Goal: Task Accomplishment & Management: Manage account settings

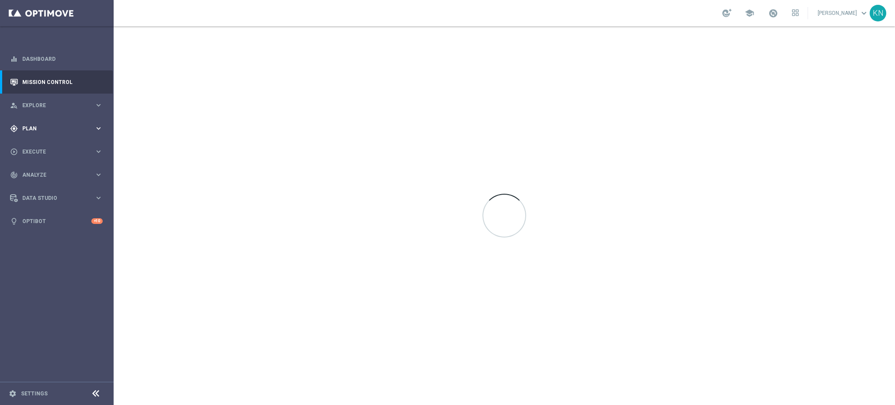
click at [40, 133] on div "gps_fixed Plan keyboard_arrow_right" at bounding box center [56, 128] width 113 height 23
click at [45, 146] on link "Target Groups" at bounding box center [57, 146] width 68 height 7
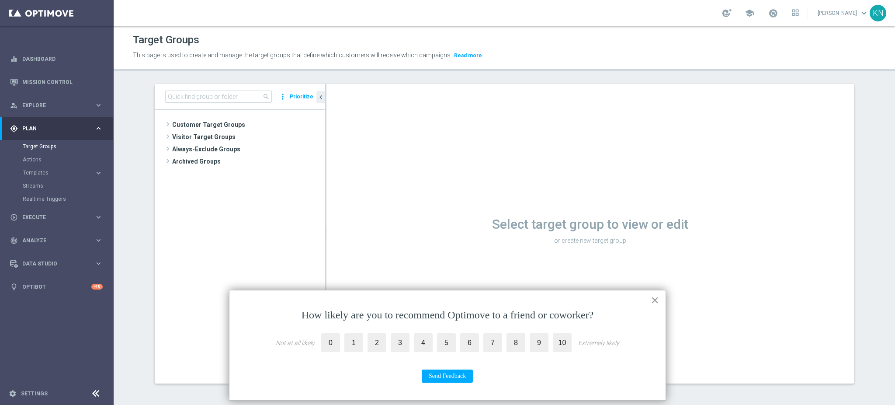
click at [655, 300] on button "×" at bounding box center [655, 300] width 8 height 14
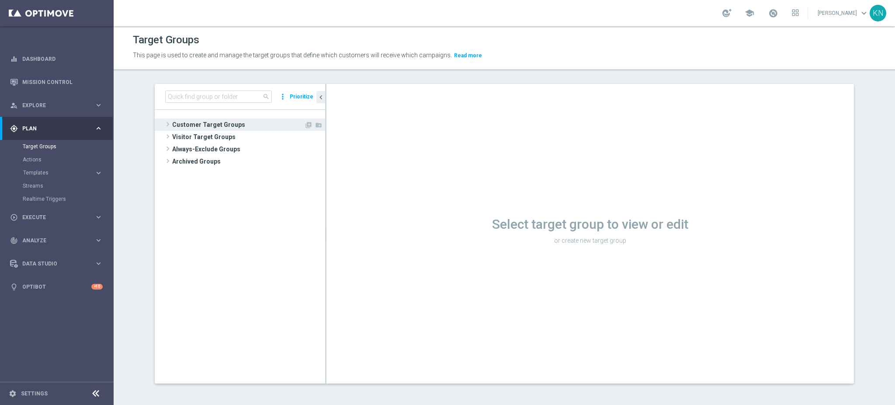
click at [212, 125] on span "Customer Target Groups" at bounding box center [238, 124] width 132 height 12
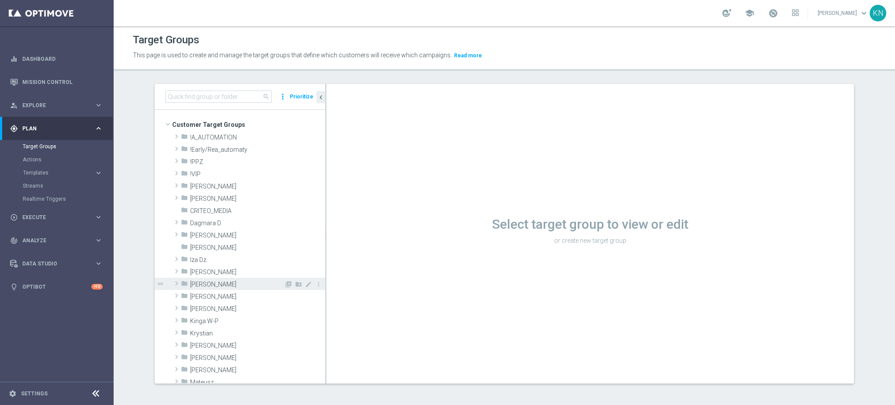
click at [207, 285] on span "Kamil N." at bounding box center [237, 284] width 94 height 7
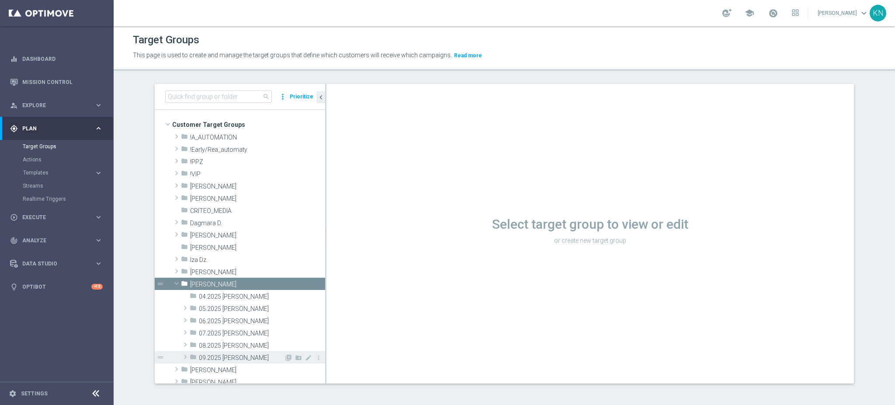
click at [229, 360] on span "09.2025 Kamil N." at bounding box center [241, 357] width 85 height 7
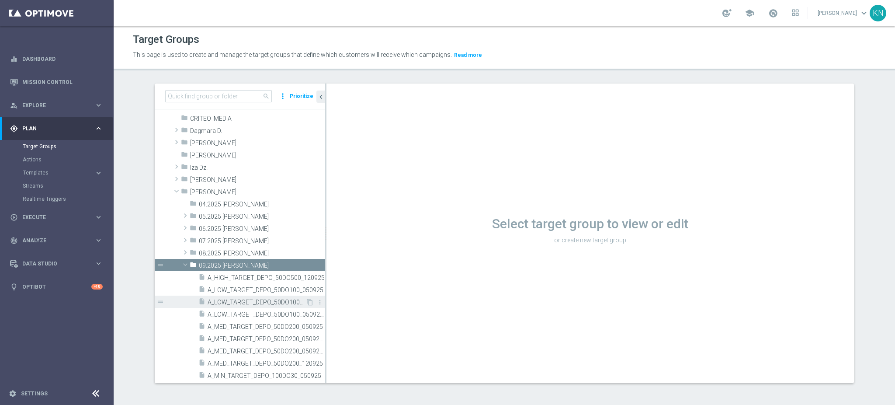
scroll to position [175, 0]
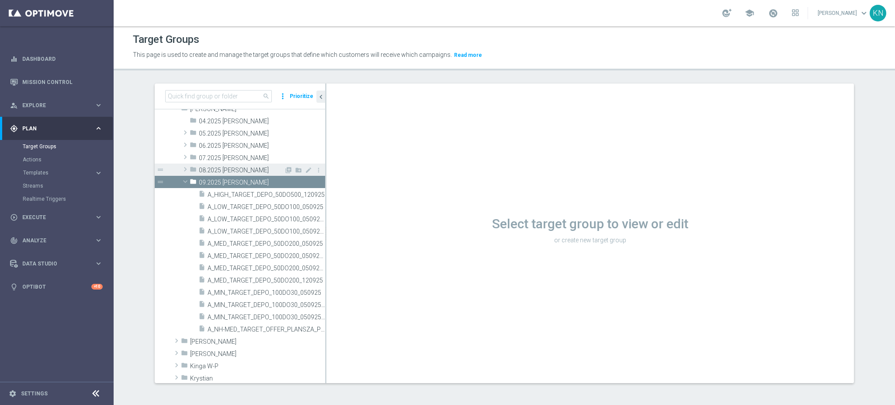
click at [199, 172] on span "08.2025 Kamil N." at bounding box center [241, 170] width 85 height 7
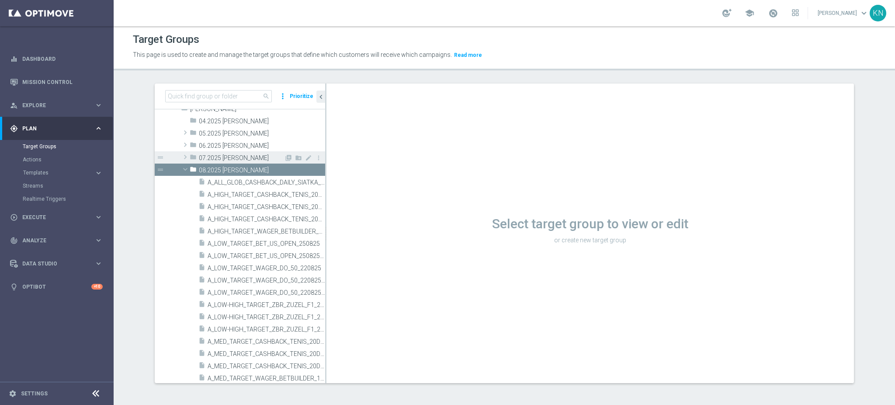
click at [181, 153] on span at bounding box center [185, 157] width 9 height 10
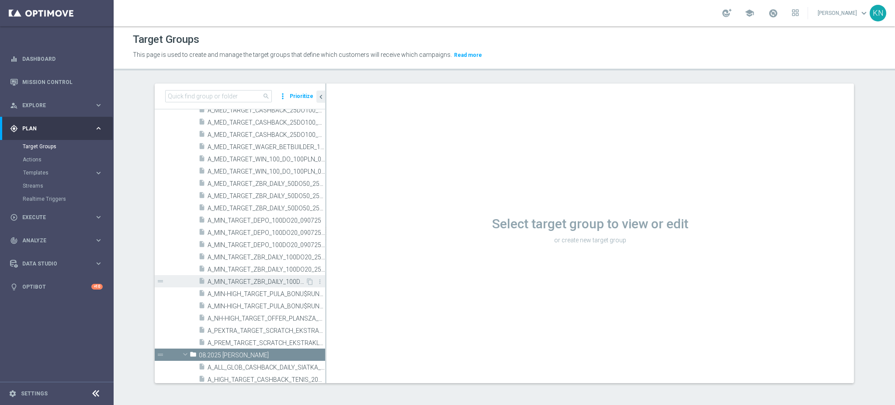
scroll to position [408, 0]
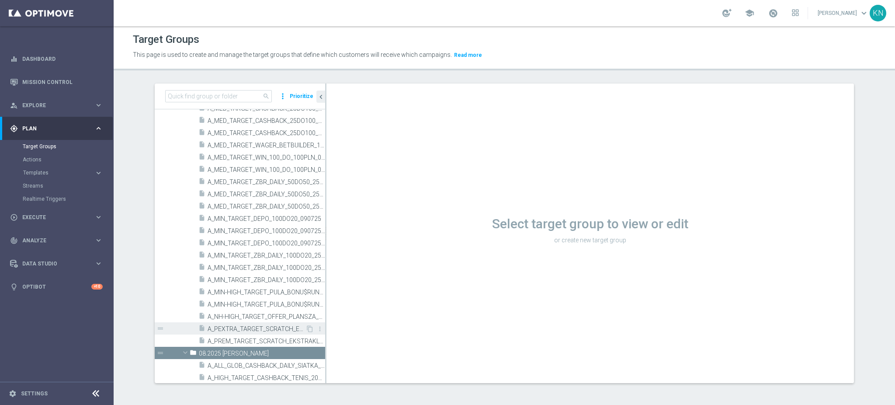
click at [242, 325] on span "A_PEXTRA_TARGET_SCRATCH_EKSTRAKLASA_180725" at bounding box center [257, 328] width 98 height 7
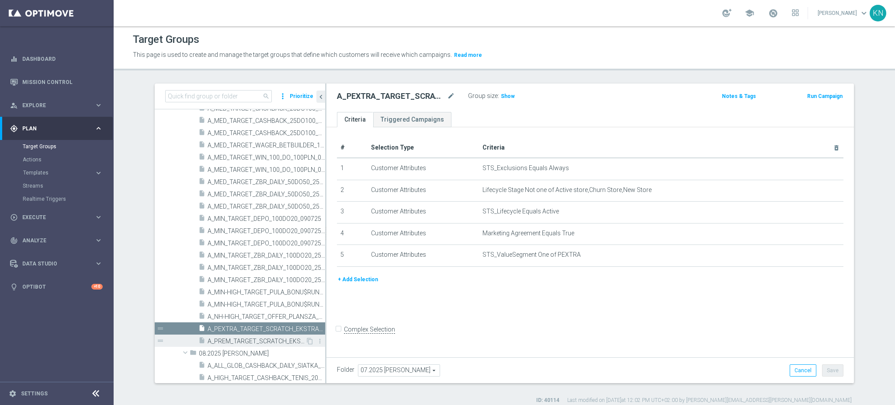
click at [258, 341] on span "A_PREM_TARGET_SCRATCH_EKSTRAKLASA_180725" at bounding box center [257, 340] width 98 height 7
click at [501, 94] on span "Show" at bounding box center [508, 96] width 14 height 6
click at [491, 309] on div "# Selection Type Criteria delete_forever 1 Customer Attributes STS_Exclusions E…" at bounding box center [589, 240] width 527 height 227
click at [605, 354] on form "Complex Selection Invalid Expression" at bounding box center [590, 339] width 507 height 32
click at [306, 341] on icon "content_copy" at bounding box center [309, 340] width 7 height 7
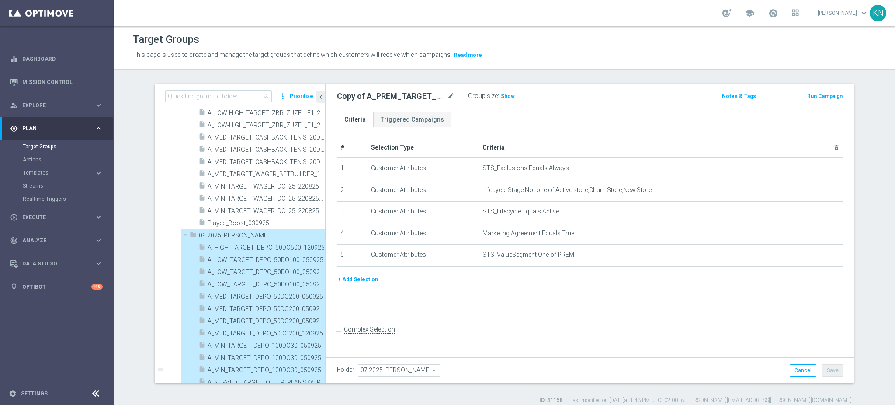
scroll to position [781, 0]
type input "09.2025 Kamil N."
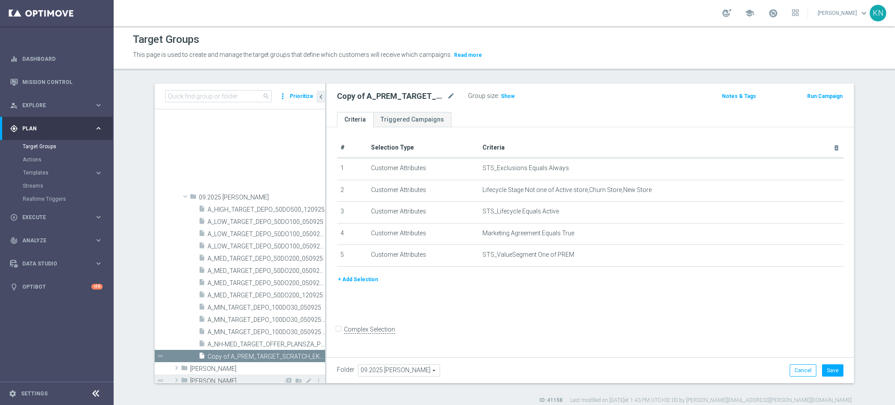
scroll to position [863, 0]
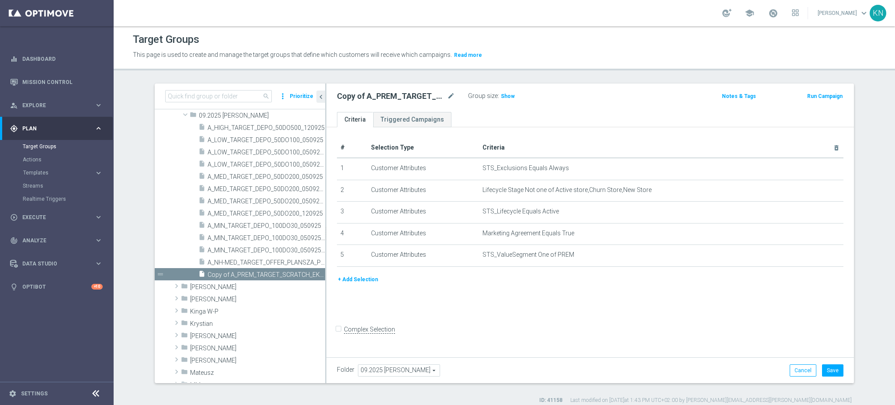
click at [851, 60] on div "This page is used to create and manage the target groups that define which cust…" at bounding box center [504, 55] width 756 height 14
click at [483, 321] on div "# Selection Type Criteria delete_forever 1 Customer Attributes STS_Exclusions E…" at bounding box center [589, 240] width 527 height 227
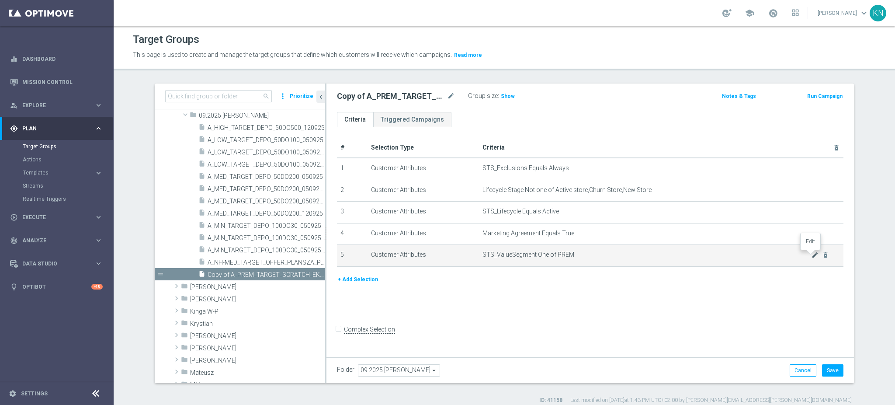
click at [812, 255] on icon "mode_edit" at bounding box center [815, 254] width 7 height 7
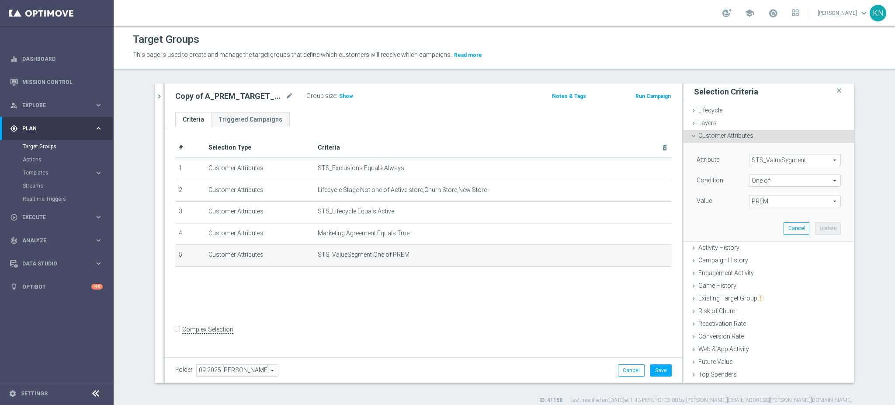
click at [760, 180] on span "One of" at bounding box center [795, 180] width 91 height 11
click at [769, 160] on span "STS_ValueSegment" at bounding box center [795, 159] width 91 height 11
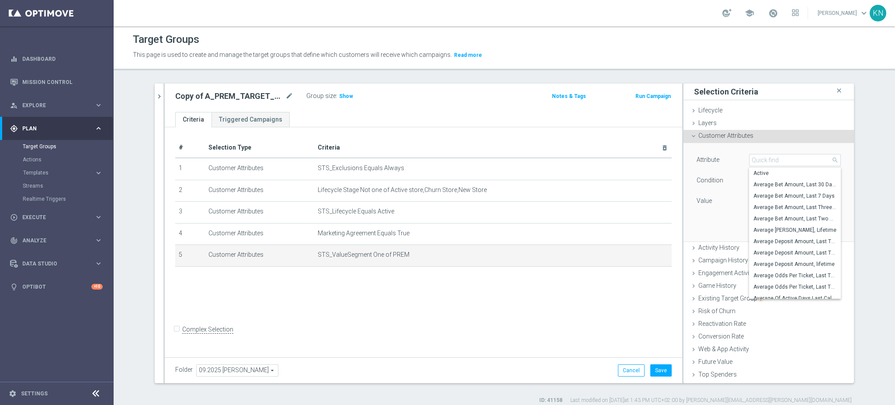
click at [718, 207] on div "Value" at bounding box center [716, 202] width 52 height 14
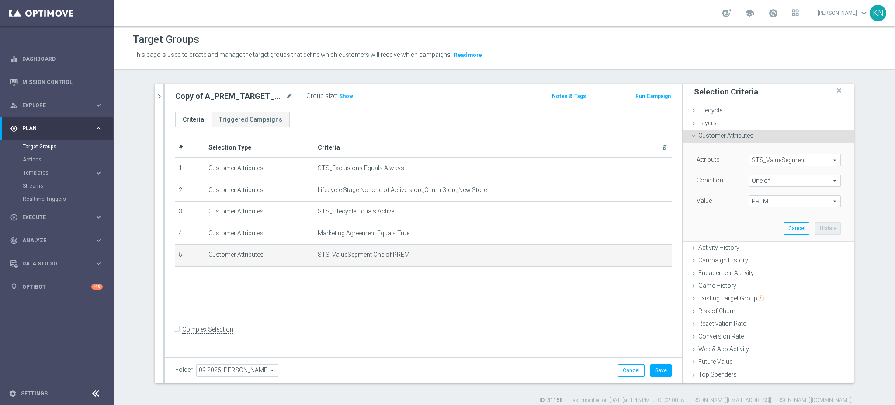
click at [774, 203] on span "PREM" at bounding box center [795, 200] width 91 height 11
click at [756, 302] on input "PEXTRA" at bounding box center [759, 305] width 6 height 6
checkbox input "true"
type input "Selected 2 of 10"
click at [704, 238] on div "Attribute STS_ValueSegment STS_ValueSegment arrow_drop_down search Condition On…" at bounding box center [768, 192] width 157 height 98
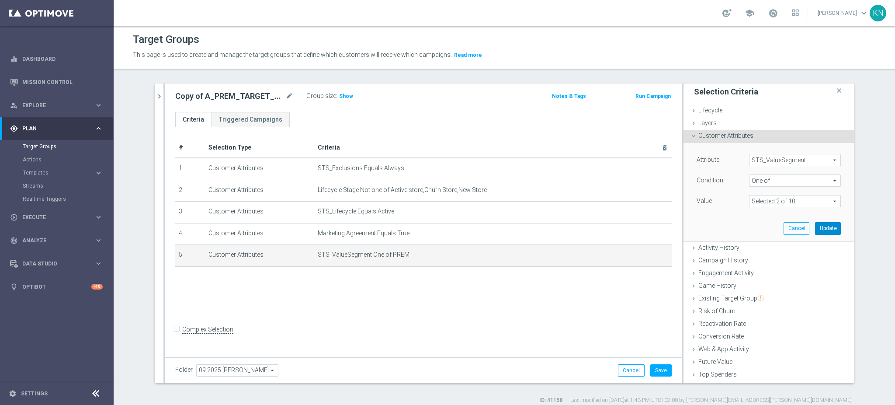
click at [817, 226] on button "Update" at bounding box center [828, 228] width 26 height 12
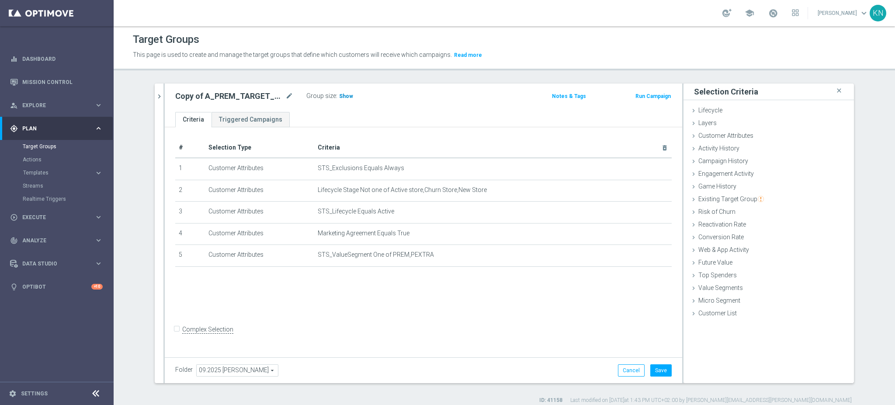
click at [341, 96] on span "Show" at bounding box center [346, 96] width 14 height 6
click at [385, 107] on div "Copy of A_PREM_TARGET_SCRATCH_EKSTRAKLASA_180725 mode_edit Group size : 338 Not…" at bounding box center [423, 97] width 517 height 28
click at [125, 321] on section "search more_vert Prioritize Customer Target Groups library_add create_new_folder" at bounding box center [504, 243] width 781 height 320
click at [378, 282] on div "# Selection Type Criteria delete_forever 1 Customer Attributes STS_Exclusions E…" at bounding box center [423, 240] width 517 height 227
click at [699, 125] on span "Layers" at bounding box center [707, 122] width 18 height 7
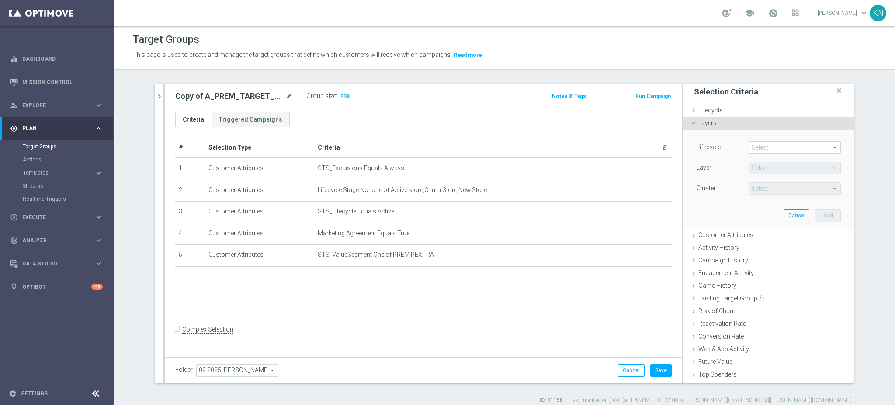
click at [777, 142] on span at bounding box center [795, 147] width 91 height 11
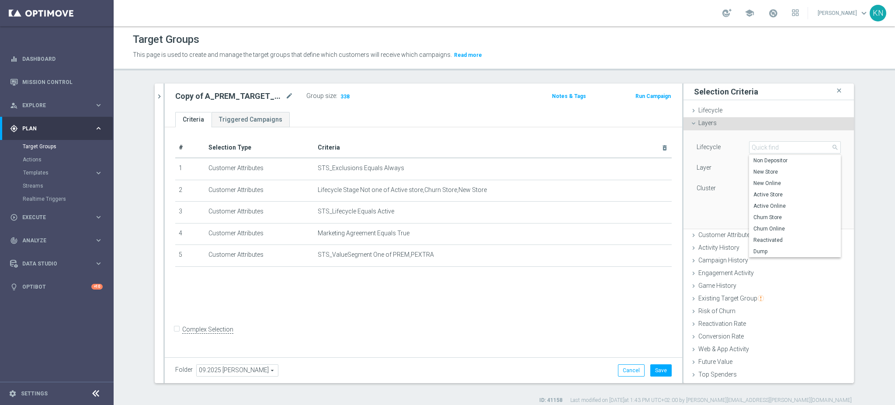
click at [712, 130] on div "Lifecycle Select arrow_drop_down search Non Depositor New Store New Online Acti…" at bounding box center [768, 179] width 157 height 98
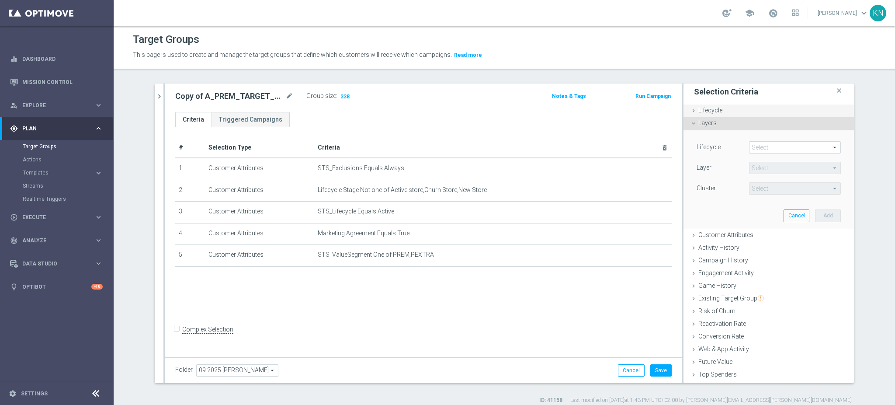
click at [711, 111] on span "Lifecycle" at bounding box center [710, 110] width 24 height 7
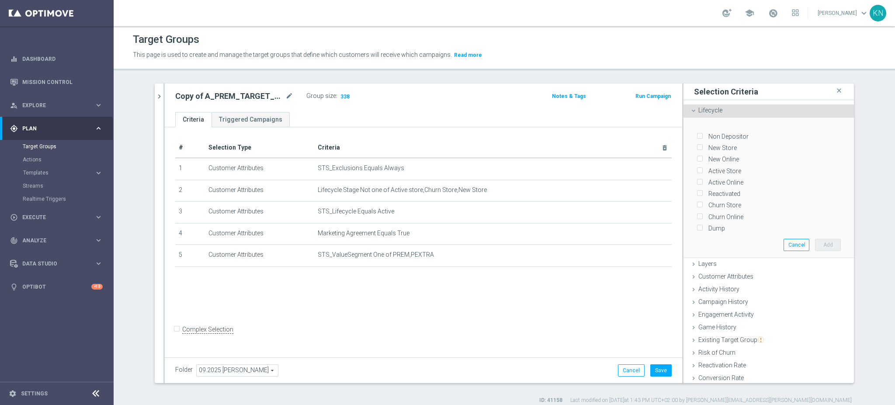
click at [703, 111] on span "Lifecycle" at bounding box center [710, 110] width 24 height 7
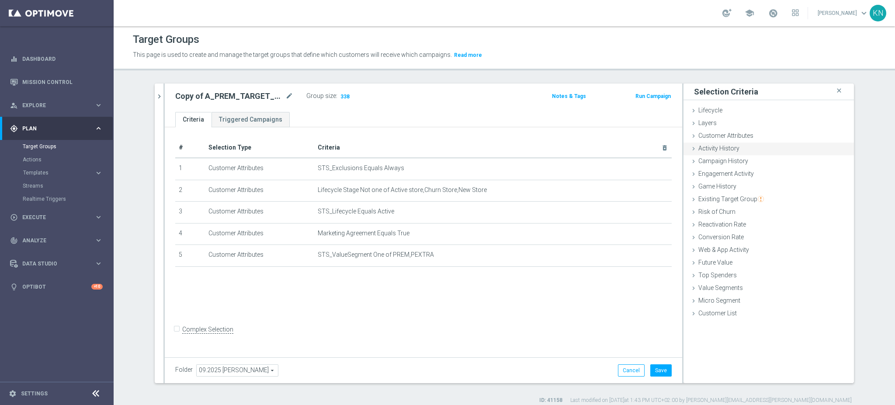
click at [746, 151] on div "Activity History done" at bounding box center [769, 148] width 170 height 13
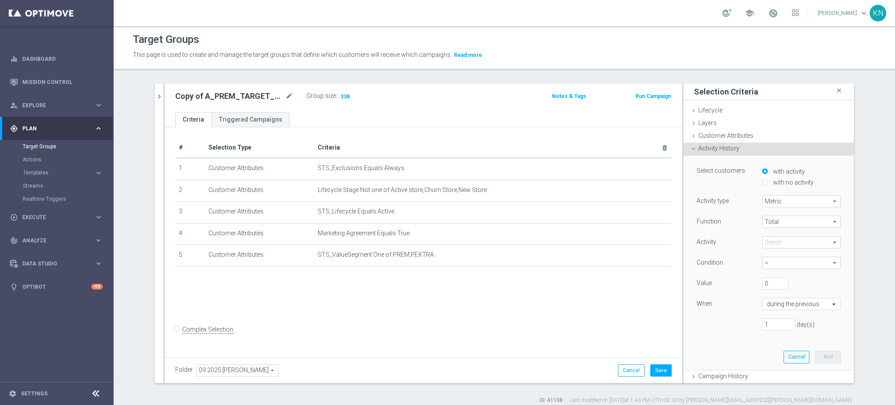
click at [746, 151] on div "Activity History done" at bounding box center [769, 148] width 170 height 13
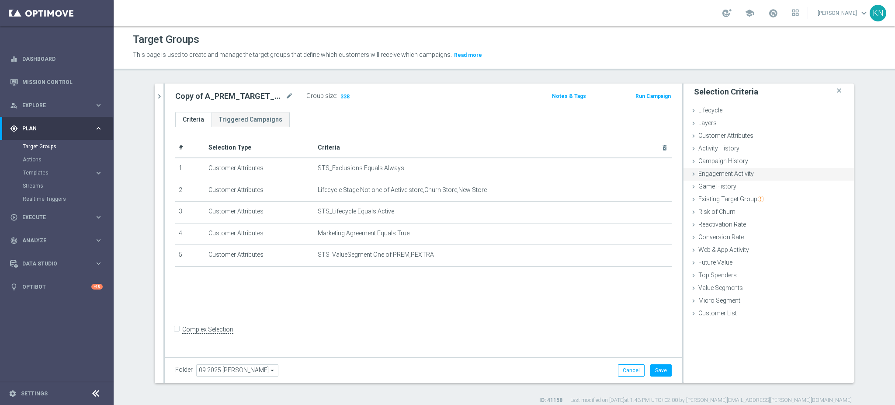
click at [742, 177] on span "Engagement Activity" at bounding box center [726, 173] width 56 height 7
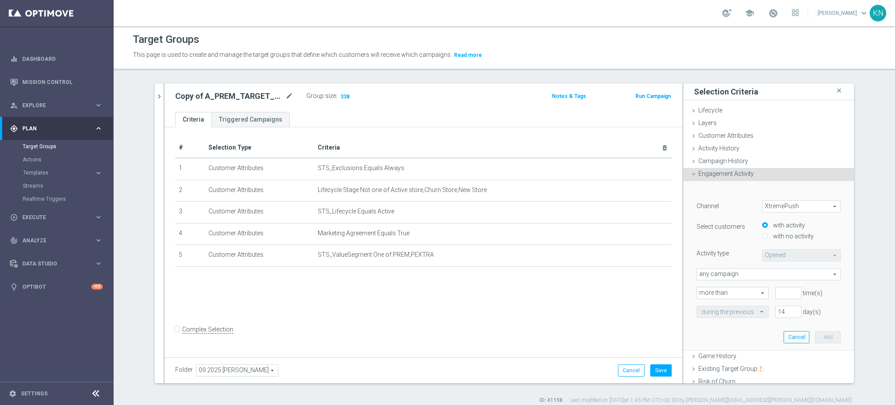
click at [742, 177] on span "Engagement Activity" at bounding box center [726, 173] width 56 height 7
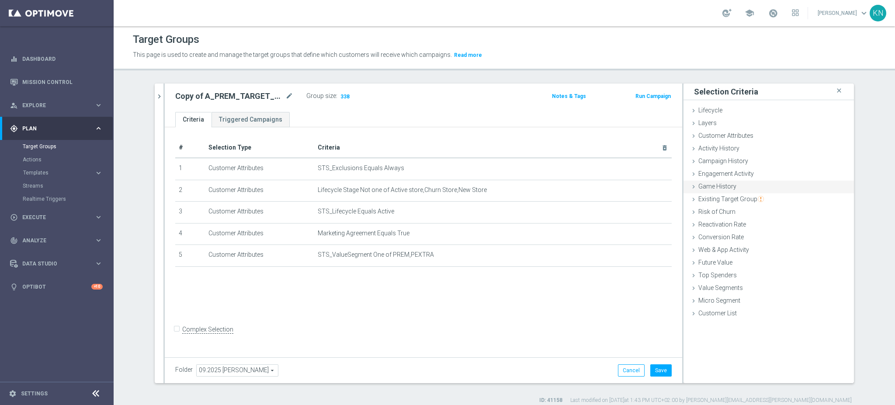
click at [723, 186] on span "Game History" at bounding box center [717, 186] width 38 height 7
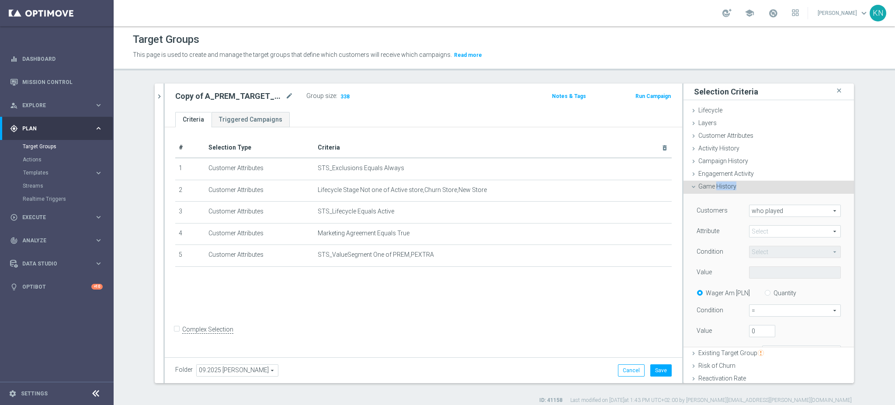
click at [723, 186] on span "Game History" at bounding box center [717, 186] width 38 height 7
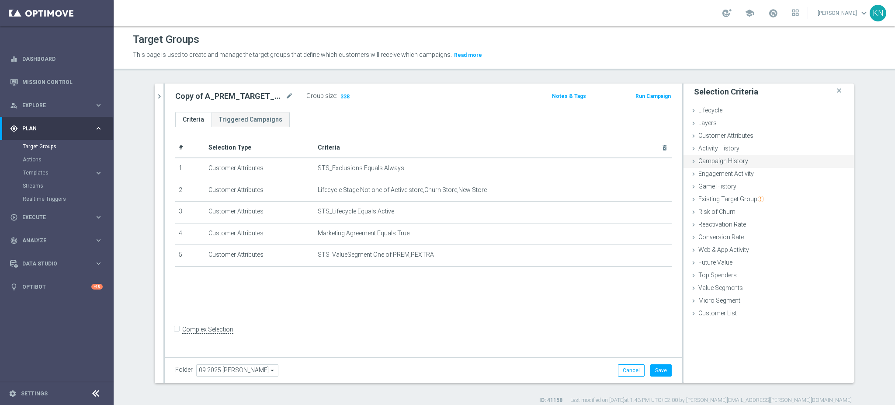
click at [734, 161] on span "Campaign History" at bounding box center [723, 160] width 50 height 7
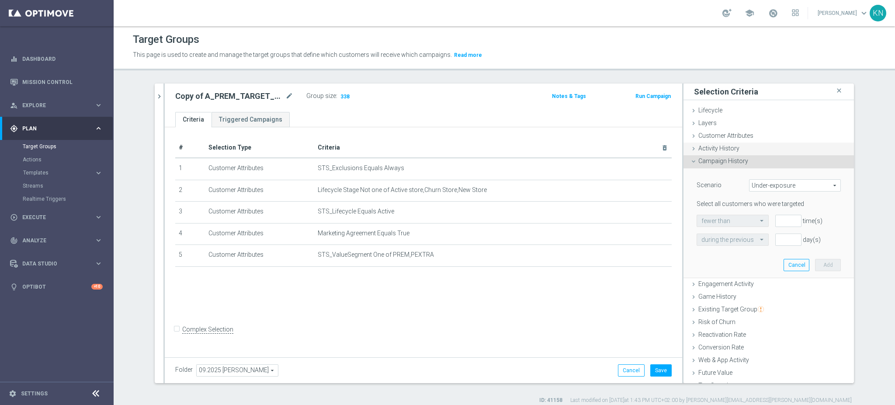
click at [716, 146] on span "Activity History" at bounding box center [718, 148] width 41 height 7
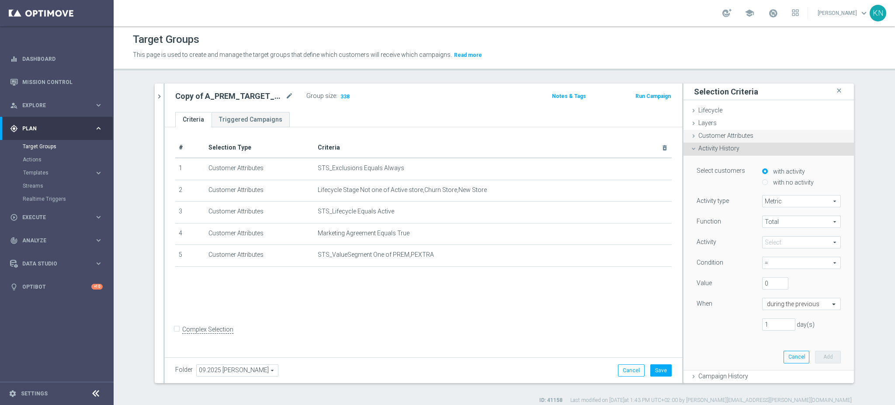
click at [725, 135] on span "Customer Attributes" at bounding box center [725, 135] width 55 height 7
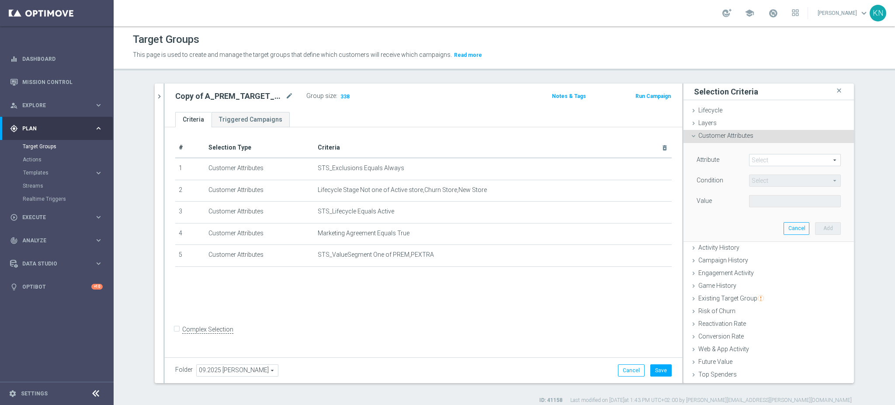
click at [754, 158] on span at bounding box center [795, 159] width 91 height 11
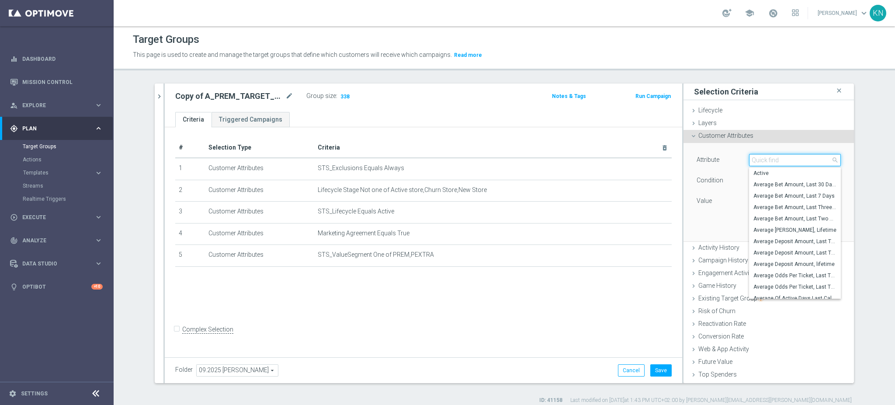
click at [763, 164] on input "search" at bounding box center [795, 160] width 92 height 12
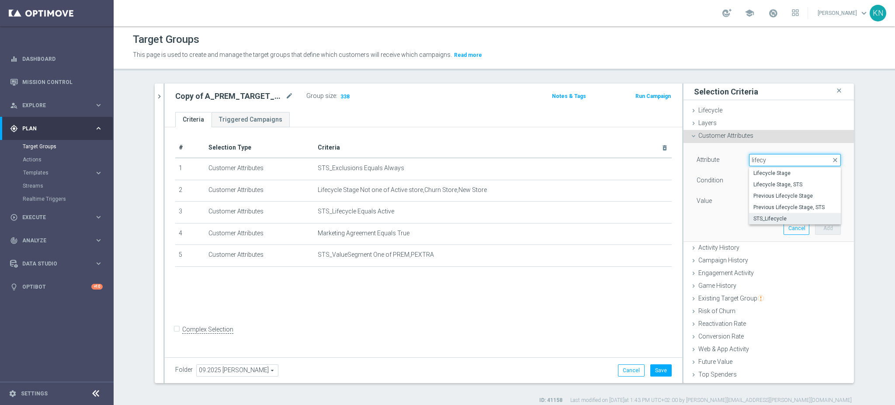
type input "lifecy"
click at [765, 219] on span "STS_Lifecycle" at bounding box center [794, 218] width 83 height 7
type input "STS_Lifecycle"
click at [761, 177] on span "Equals" at bounding box center [795, 180] width 91 height 11
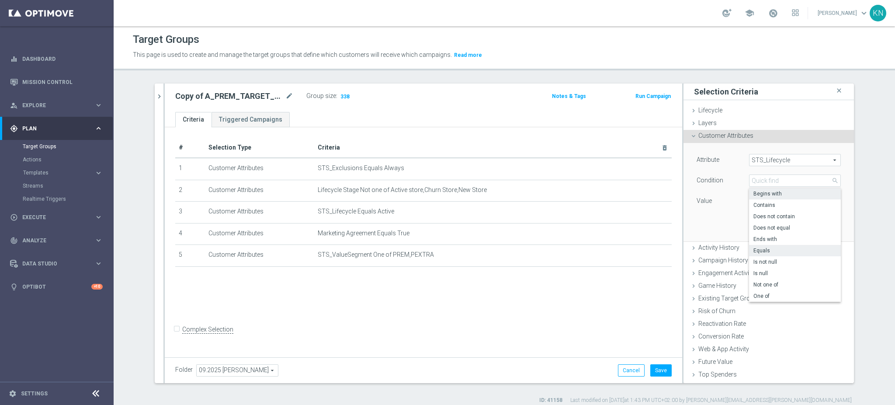
click at [779, 194] on span "Begins with" at bounding box center [794, 193] width 83 height 7
type input "Begins with"
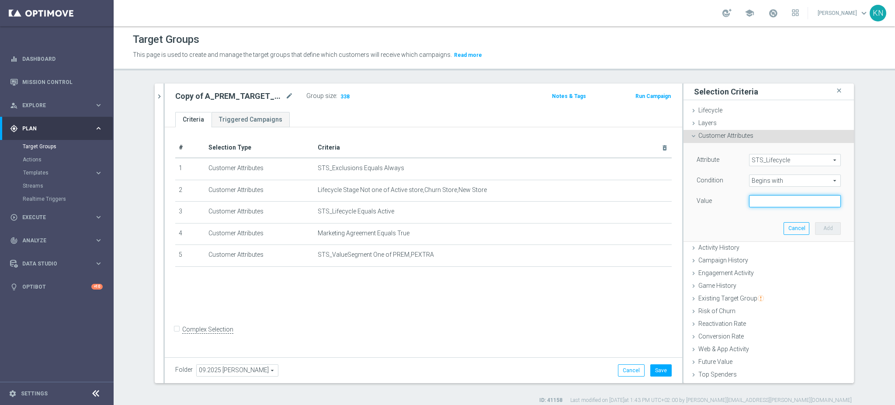
click at [771, 201] on input "text" at bounding box center [795, 201] width 92 height 12
drag, startPoint x: 774, startPoint y: 200, endPoint x: 708, endPoint y: 197, distance: 66.1
click at [708, 197] on div "Value PREM" at bounding box center [768, 202] width 157 height 14
type input "PREM"
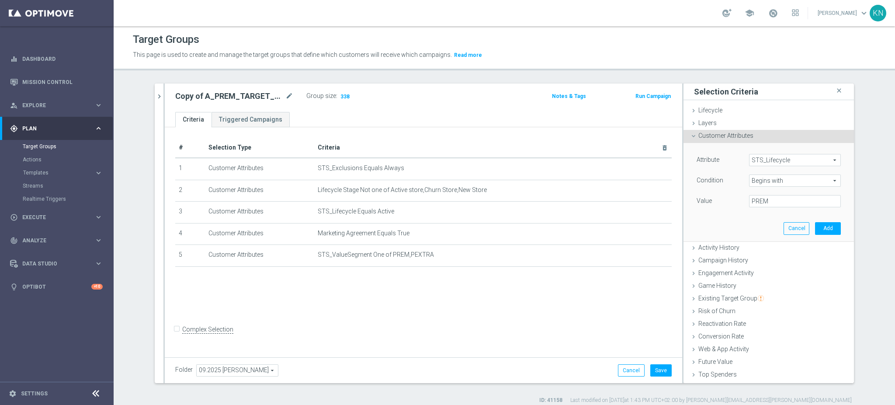
click at [787, 177] on span "Begins with" at bounding box center [795, 180] width 91 height 11
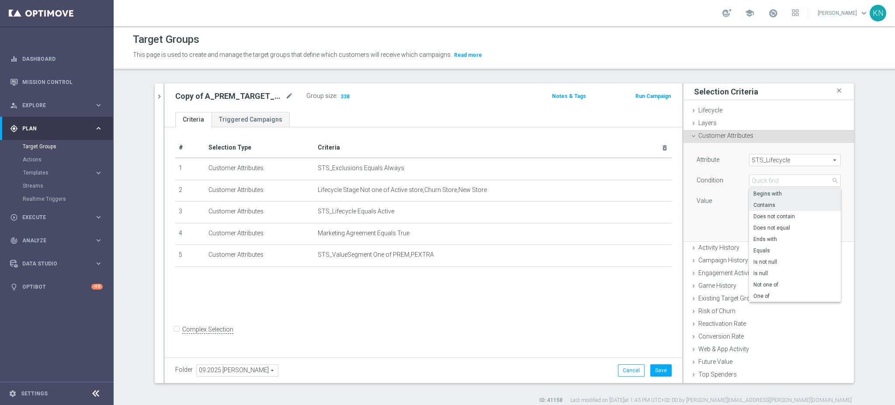
click at [776, 202] on span "Contains" at bounding box center [794, 204] width 83 height 7
type input "Contains"
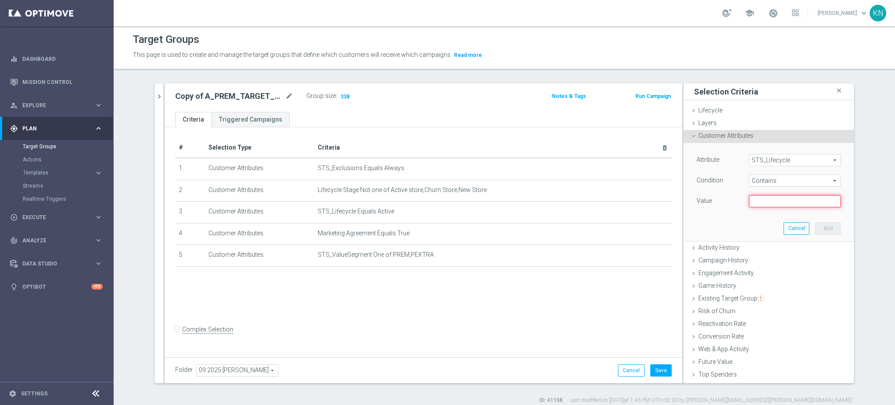
drag, startPoint x: 763, startPoint y: 201, endPoint x: 772, endPoint y: 205, distance: 9.8
click at [763, 201] on input "text" at bounding box center [795, 201] width 92 height 12
click at [785, 178] on span "Contains" at bounding box center [795, 180] width 91 height 11
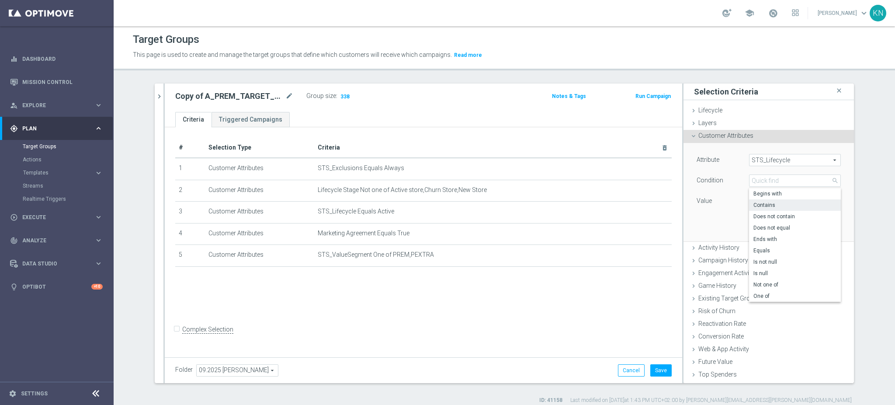
click at [708, 213] on div "Attribute STS_Lifecycle STS_Lifecycle arrow_drop_down search Condition Contains…" at bounding box center [768, 192] width 157 height 98
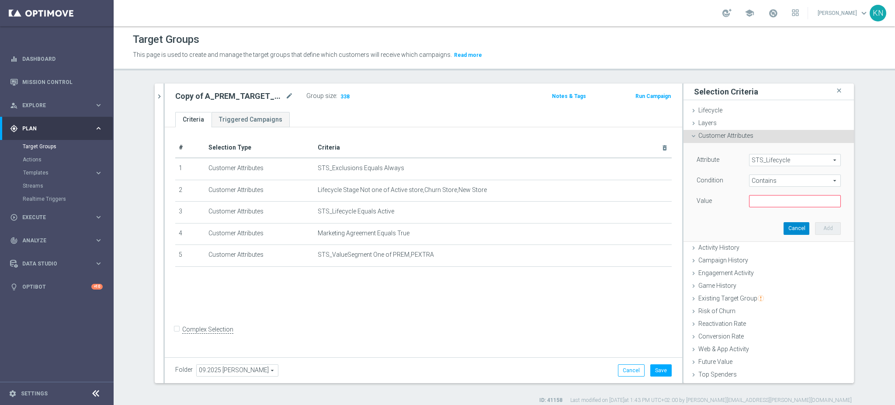
click at [784, 229] on button "Cancel" at bounding box center [797, 228] width 26 height 12
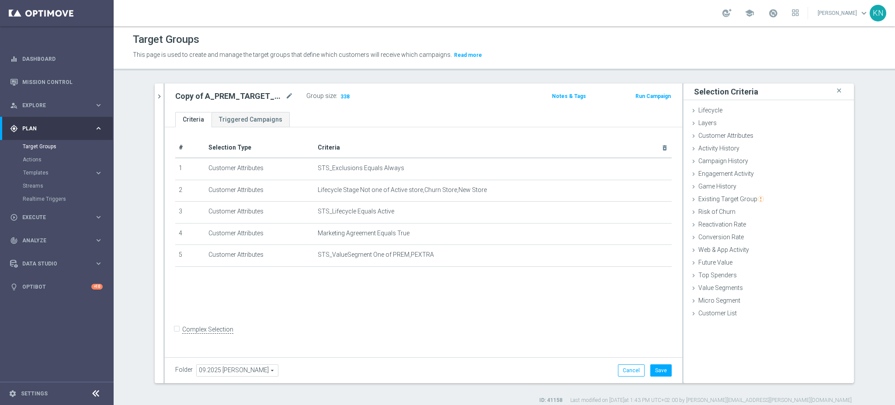
drag, startPoint x: 425, startPoint y: 313, endPoint x: 400, endPoint y: 313, distance: 24.9
click at [423, 314] on div "# Selection Type Criteria delete_forever 1 Customer Attributes STS_Exclusions E…" at bounding box center [423, 240] width 517 height 227
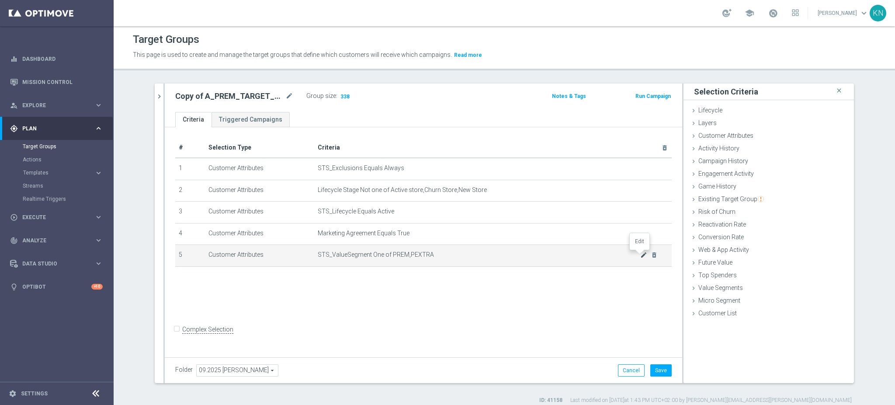
click at [640, 256] on icon "mode_edit" at bounding box center [643, 254] width 7 height 7
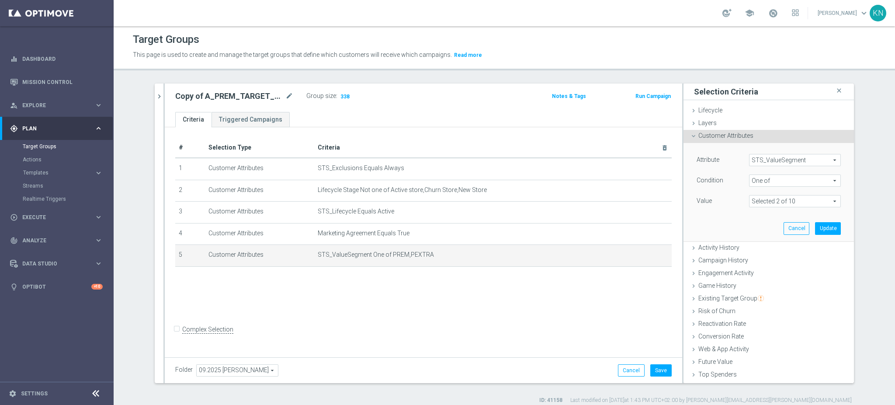
click at [797, 179] on span "One of" at bounding box center [795, 180] width 91 height 11
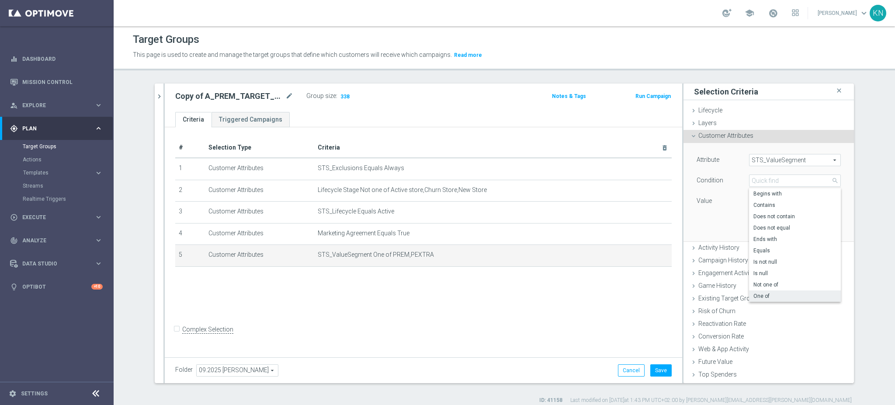
click at [709, 220] on div "Attribute STS_ValueSegment STS_ValueSegment arrow_drop_down search Condition On…" at bounding box center [768, 192] width 157 height 98
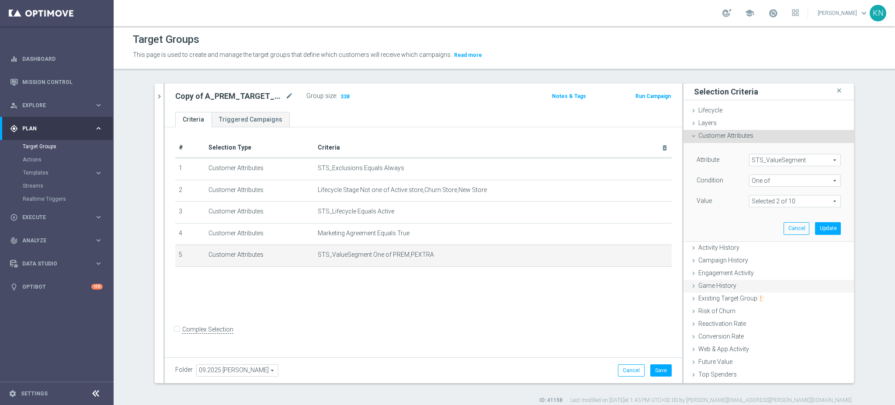
click at [704, 285] on span "Game History" at bounding box center [717, 285] width 38 height 7
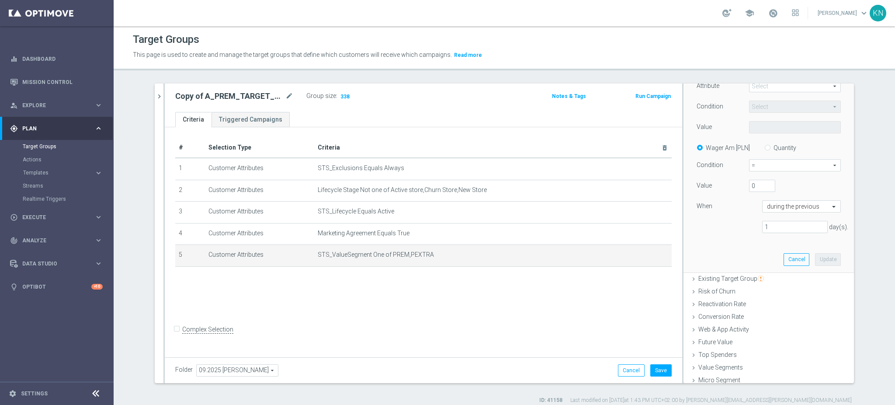
scroll to position [161, 0]
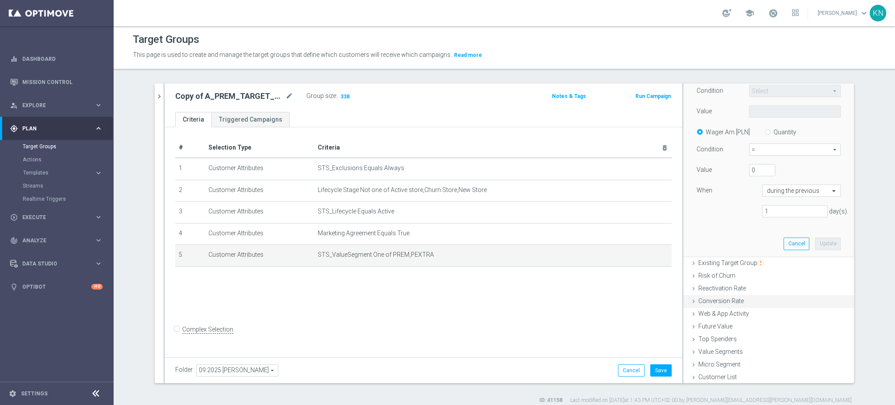
click at [731, 298] on span "Conversion Rate" at bounding box center [720, 300] width 45 height 7
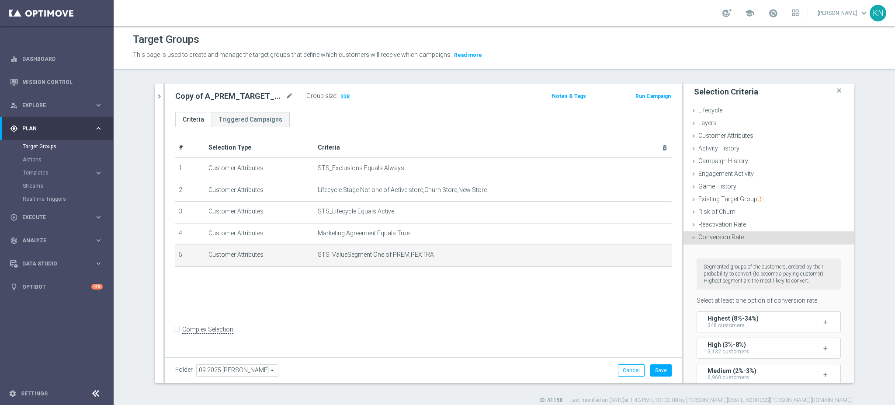
click at [690, 236] on icon at bounding box center [693, 237] width 7 height 7
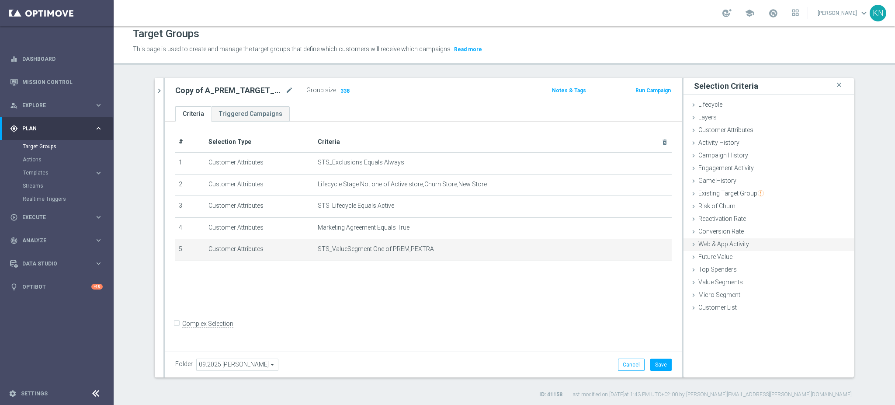
scroll to position [8, 0]
click at [691, 252] on icon at bounding box center [693, 255] width 7 height 7
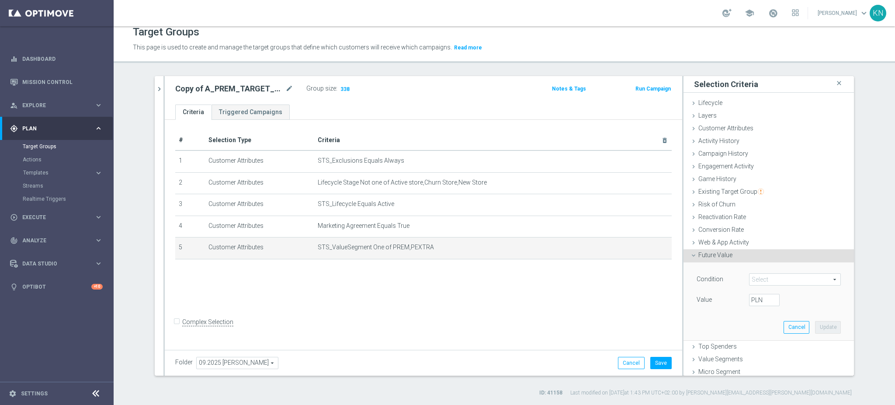
click at [770, 277] on span at bounding box center [795, 279] width 91 height 11
click at [509, 290] on div "# Selection Type Criteria delete_forever 1 Customer Attributes STS_Exclusions E…" at bounding box center [423, 233] width 517 height 227
click at [662, 364] on button "Save" at bounding box center [660, 363] width 21 height 12
click at [137, 368] on div "search more_vert Prioritize Customer Target Groups library_add create_new_folder" at bounding box center [504, 236] width 734 height 320
click at [123, 288] on section "search more_vert Prioritize Customer Target Groups library_add create_new_folder" at bounding box center [504, 236] width 781 height 320
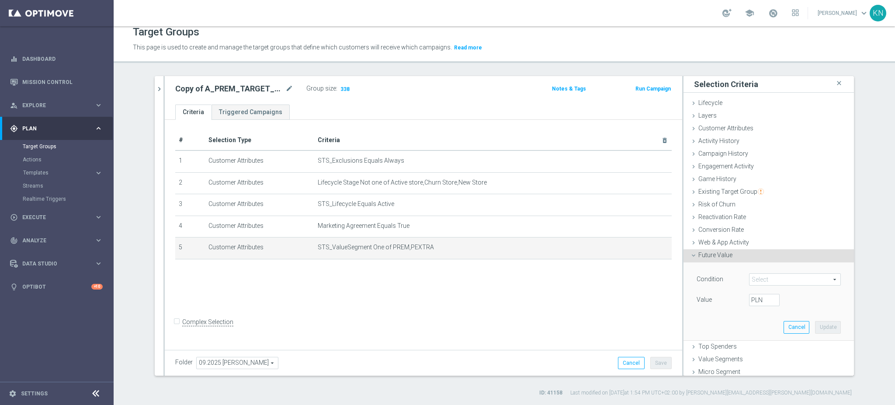
drag, startPoint x: 295, startPoint y: 392, endPoint x: 245, endPoint y: 141, distance: 255.8
click at [295, 392] on div "ID: 41158 Last modified on 15 Sep 2025 at 1:54 PM UTC+02:00 by kamil.nowak@sts.…" at bounding box center [503, 393] width 697 height 8
